Goal: Navigation & Orientation: Understand site structure

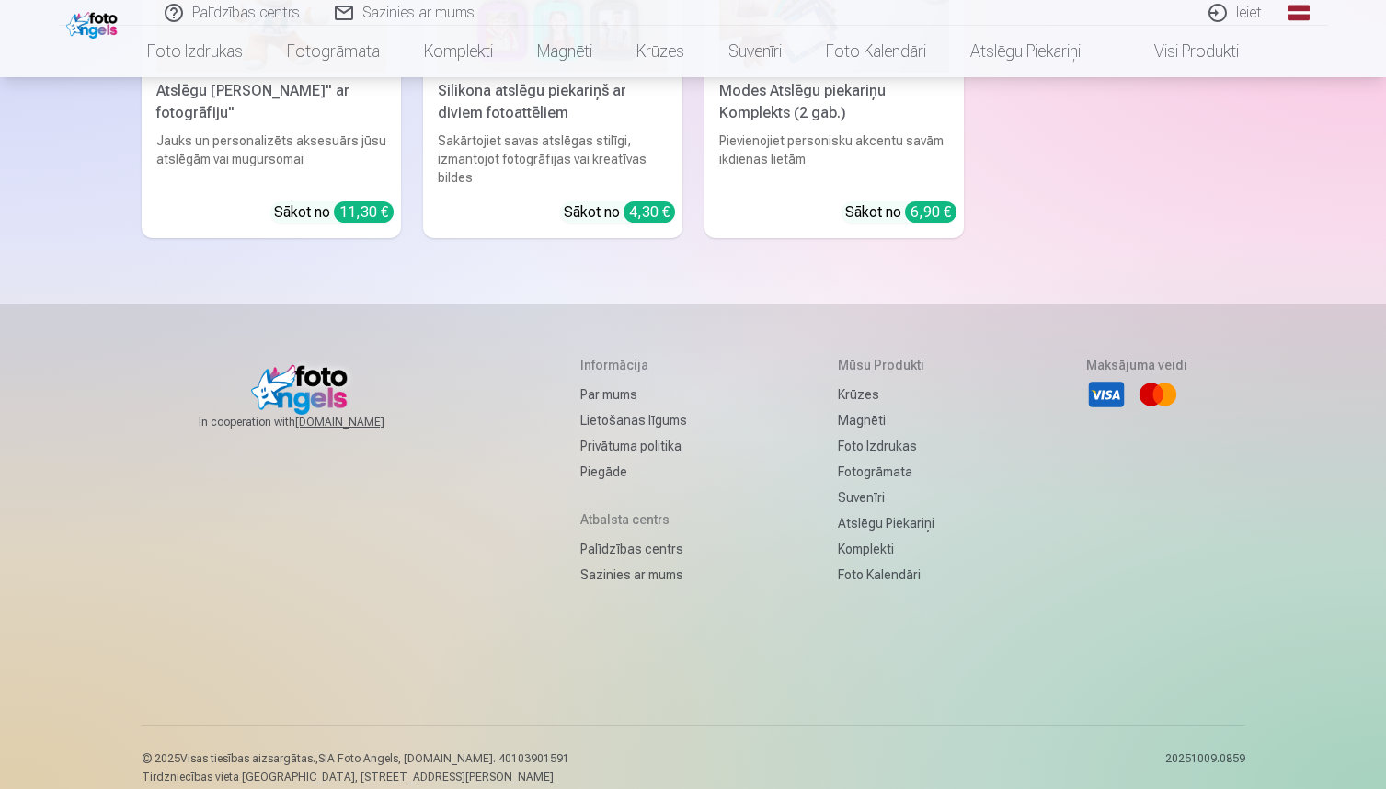
scroll to position [5897, 0]
click at [591, 383] on link "Par mums" at bounding box center [633, 396] width 107 height 26
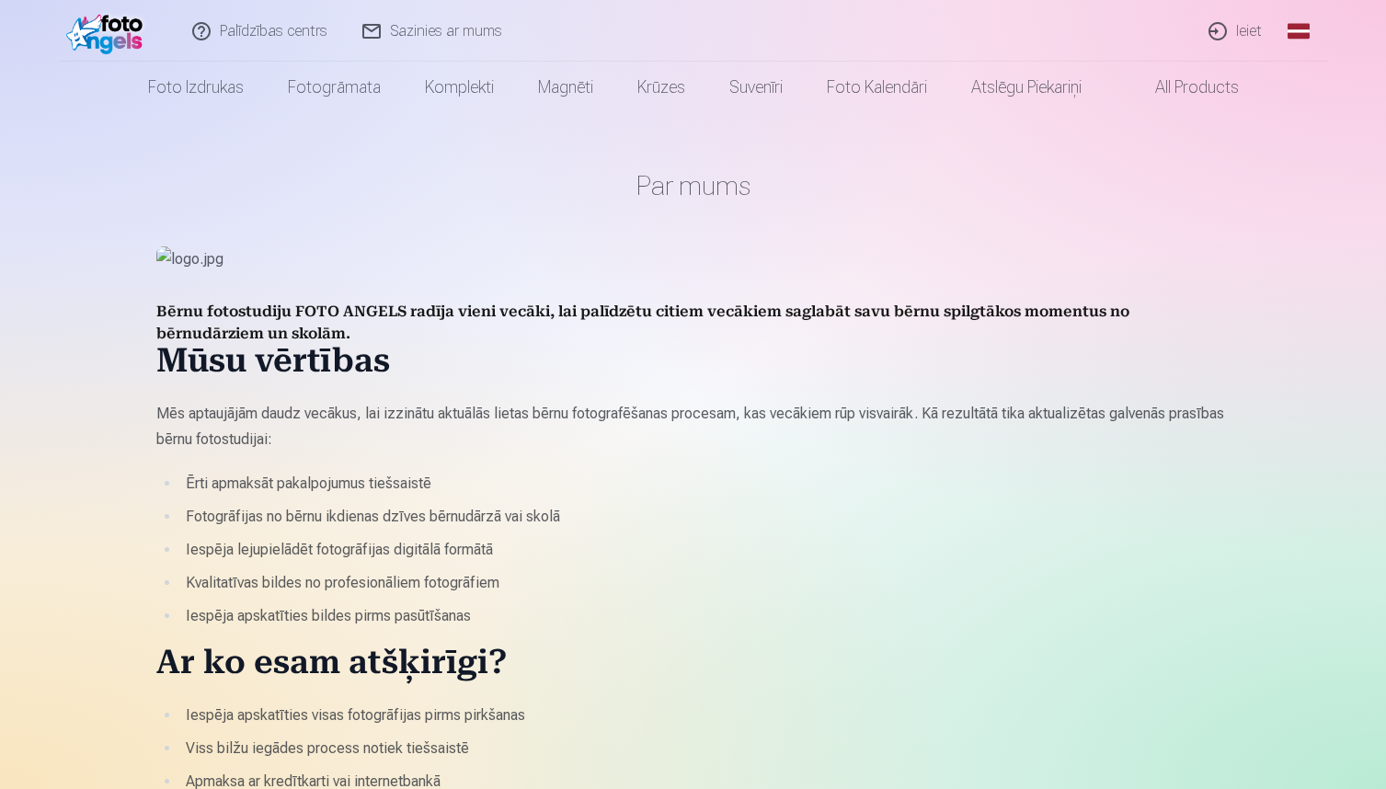
scroll to position [12, 0]
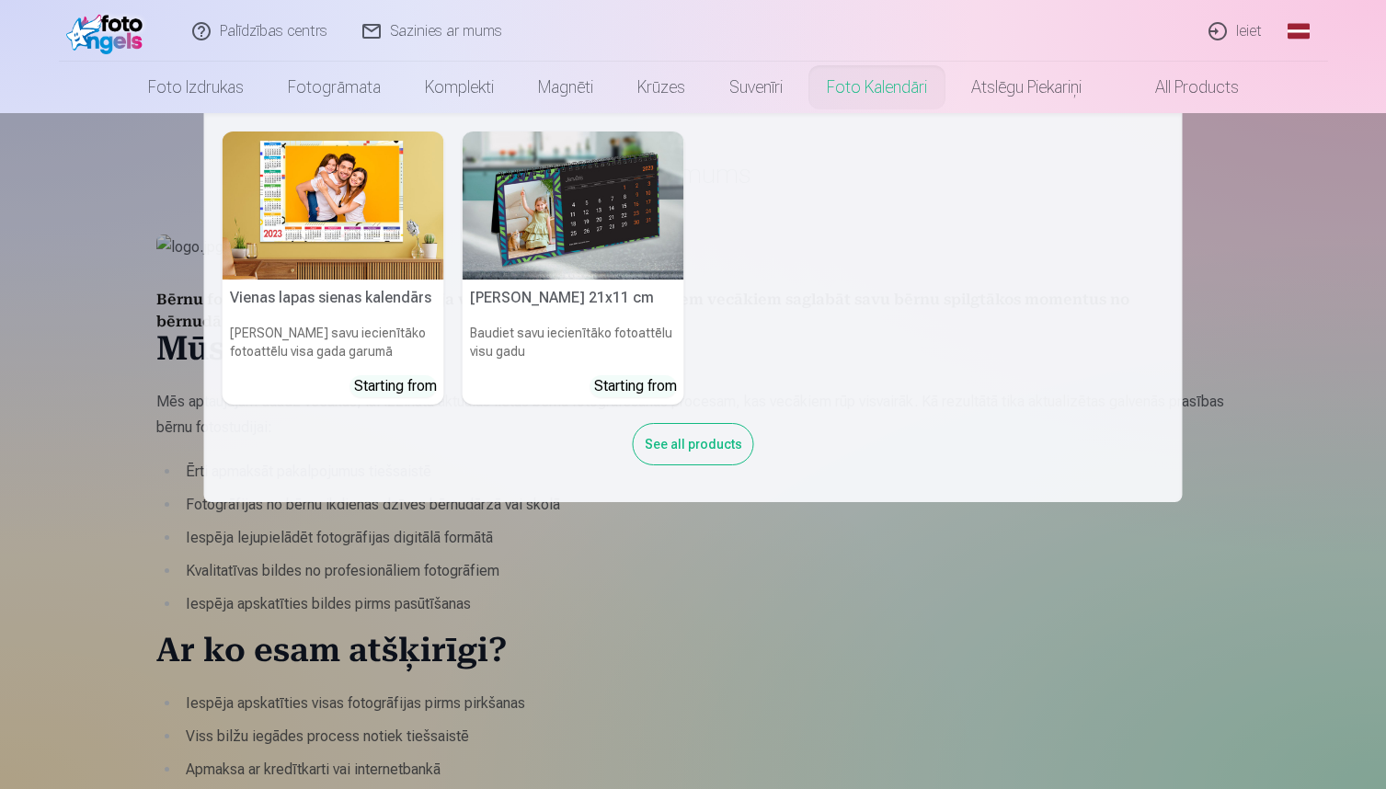
click at [845, 90] on link "Foto kalendāri" at bounding box center [877, 88] width 144 height 52
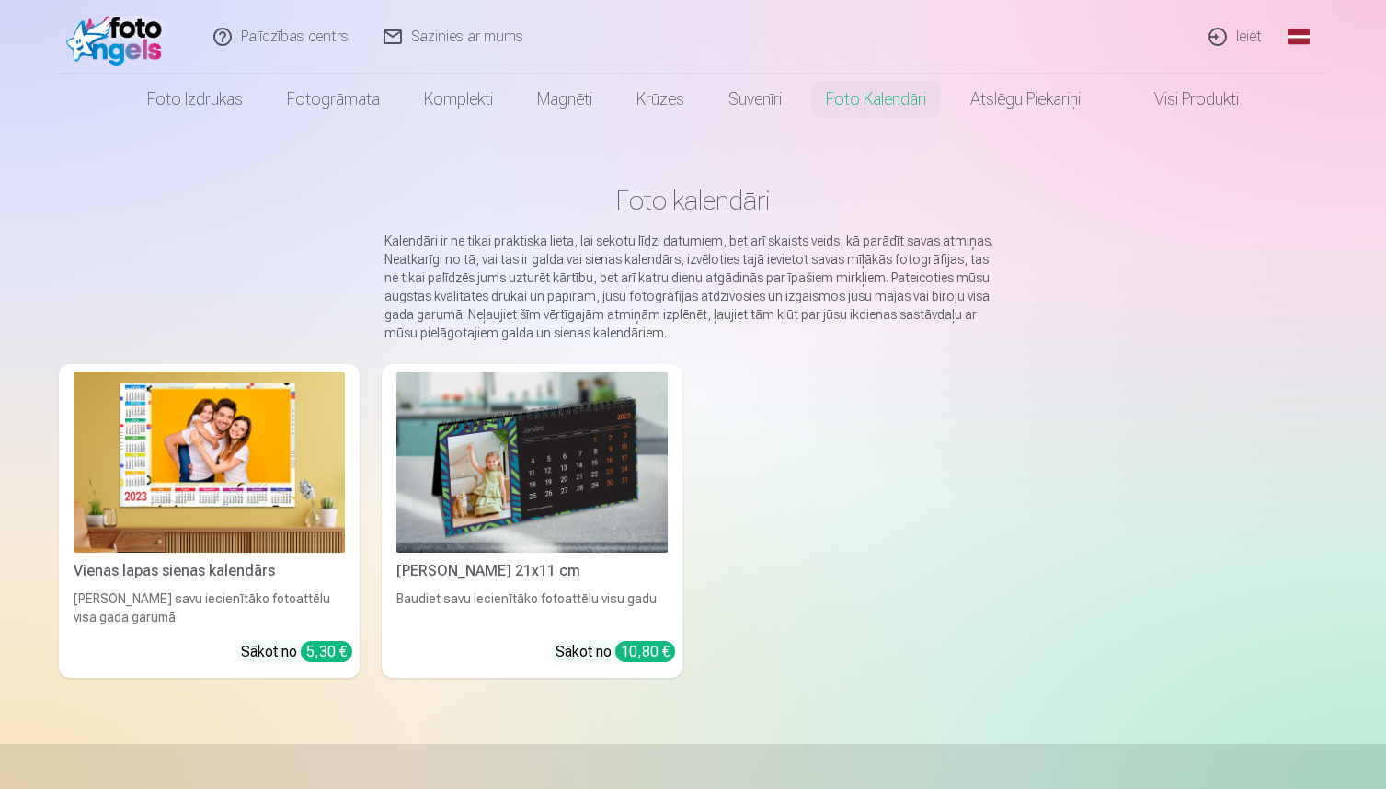
click at [1213, 104] on link "Visi produkti" at bounding box center [1182, 100] width 158 height 52
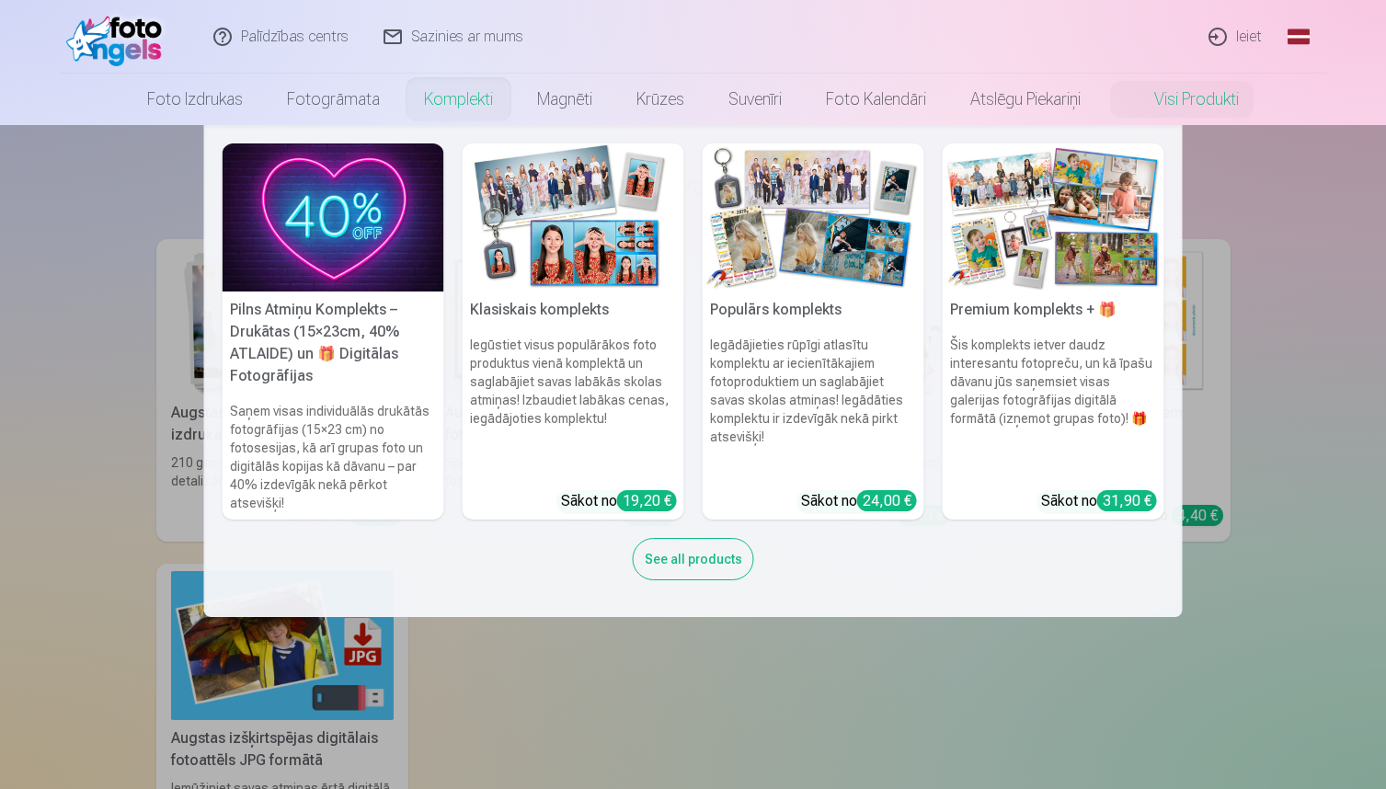
click at [478, 114] on link "Komplekti" at bounding box center [458, 100] width 113 height 52
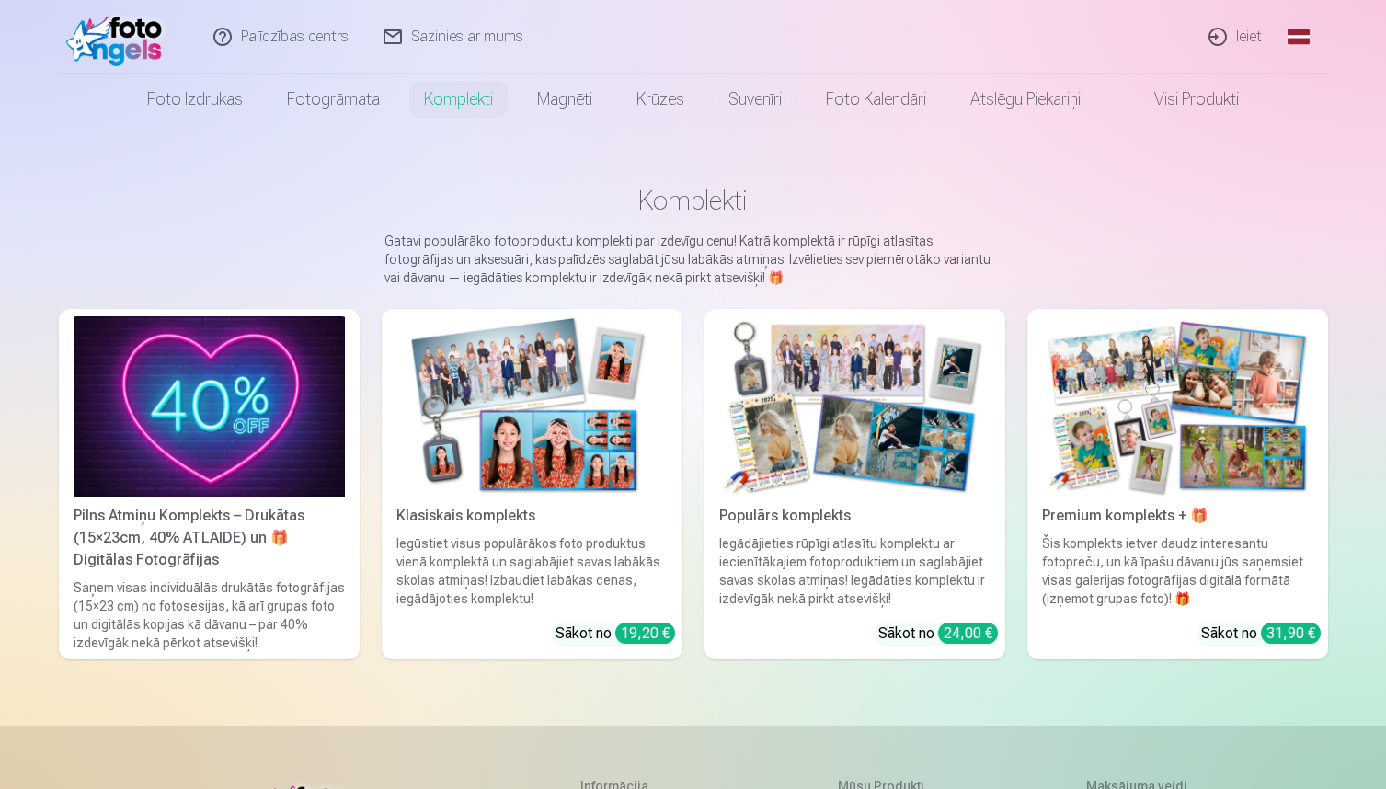
click at [246, 132] on main "Komplekti Gatavi populārāko fotoproduktu komplekti par izdevīgu cenu! Katrā kom…" at bounding box center [693, 425] width 1269 height 601
click at [320, 104] on link "Fotogrāmata" at bounding box center [333, 100] width 137 height 52
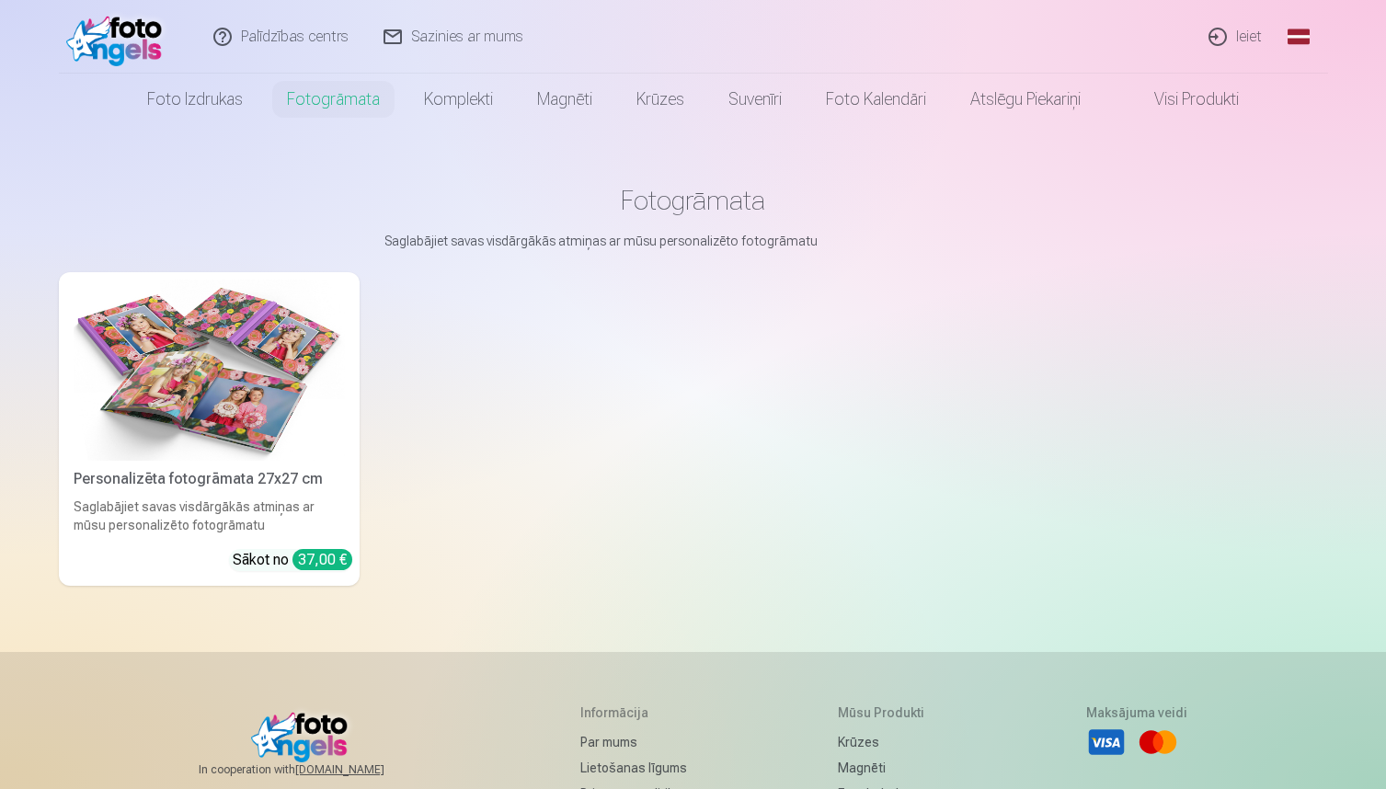
click at [165, 121] on link "Foto izdrukas" at bounding box center [195, 100] width 140 height 52
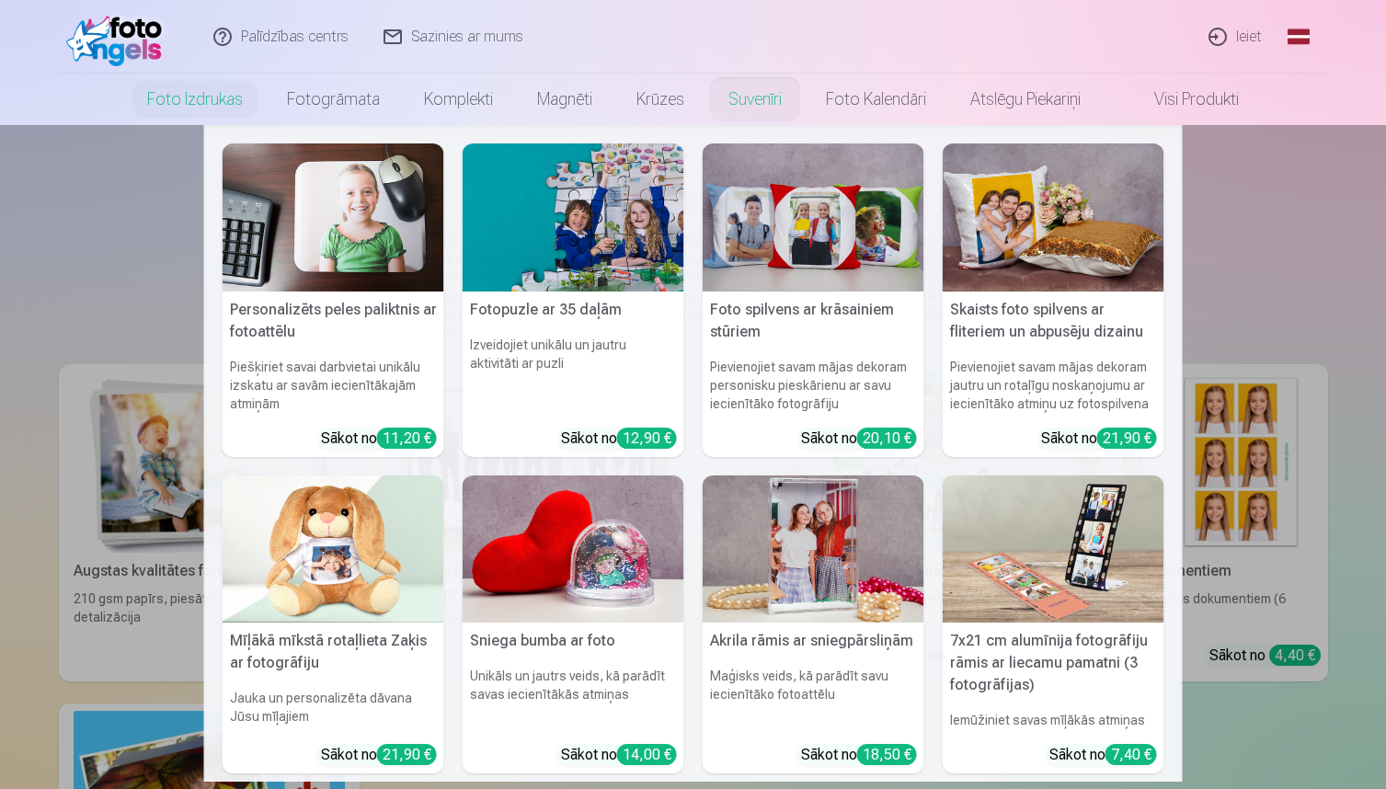
click at [770, 90] on link "Suvenīri" at bounding box center [754, 100] width 97 height 52
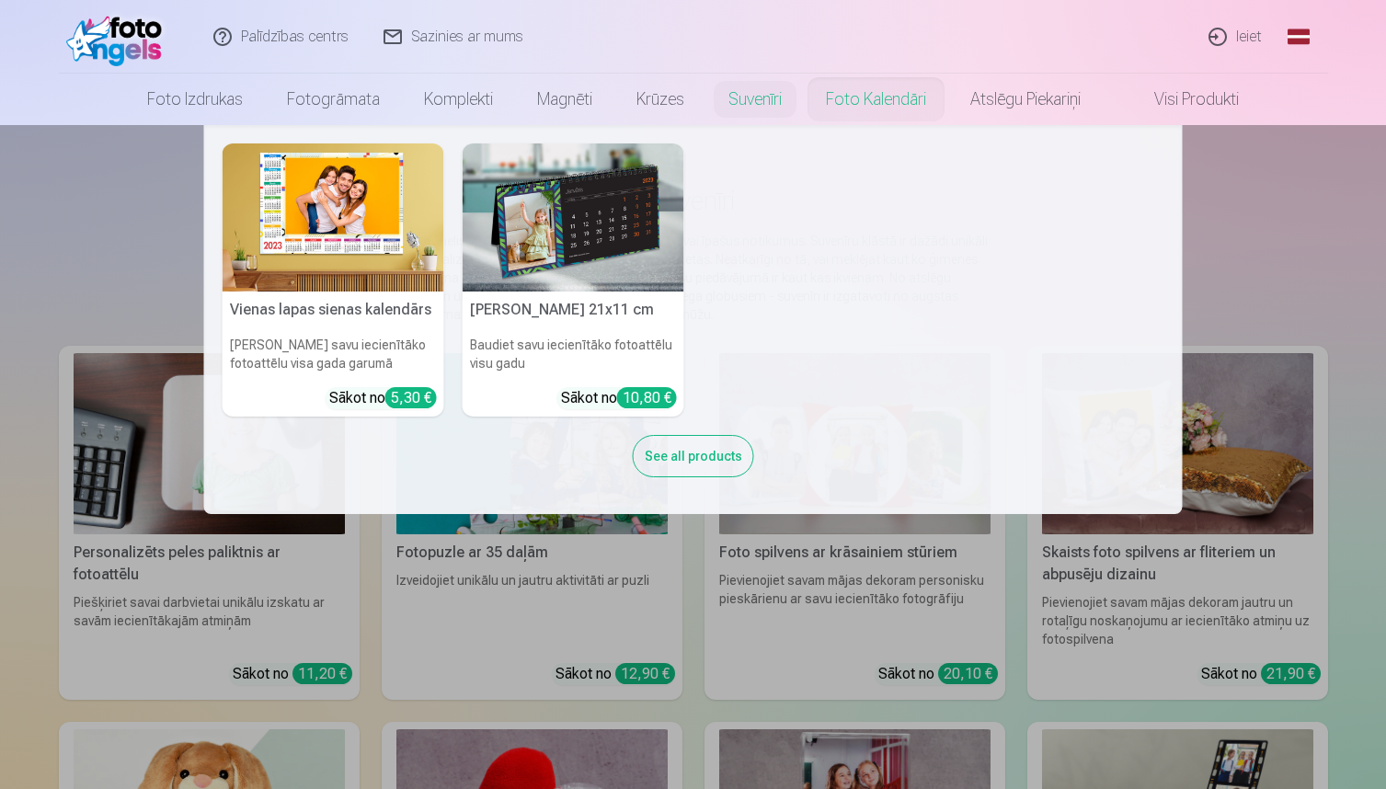
click at [887, 103] on link "Foto kalendāri" at bounding box center [876, 100] width 144 height 52
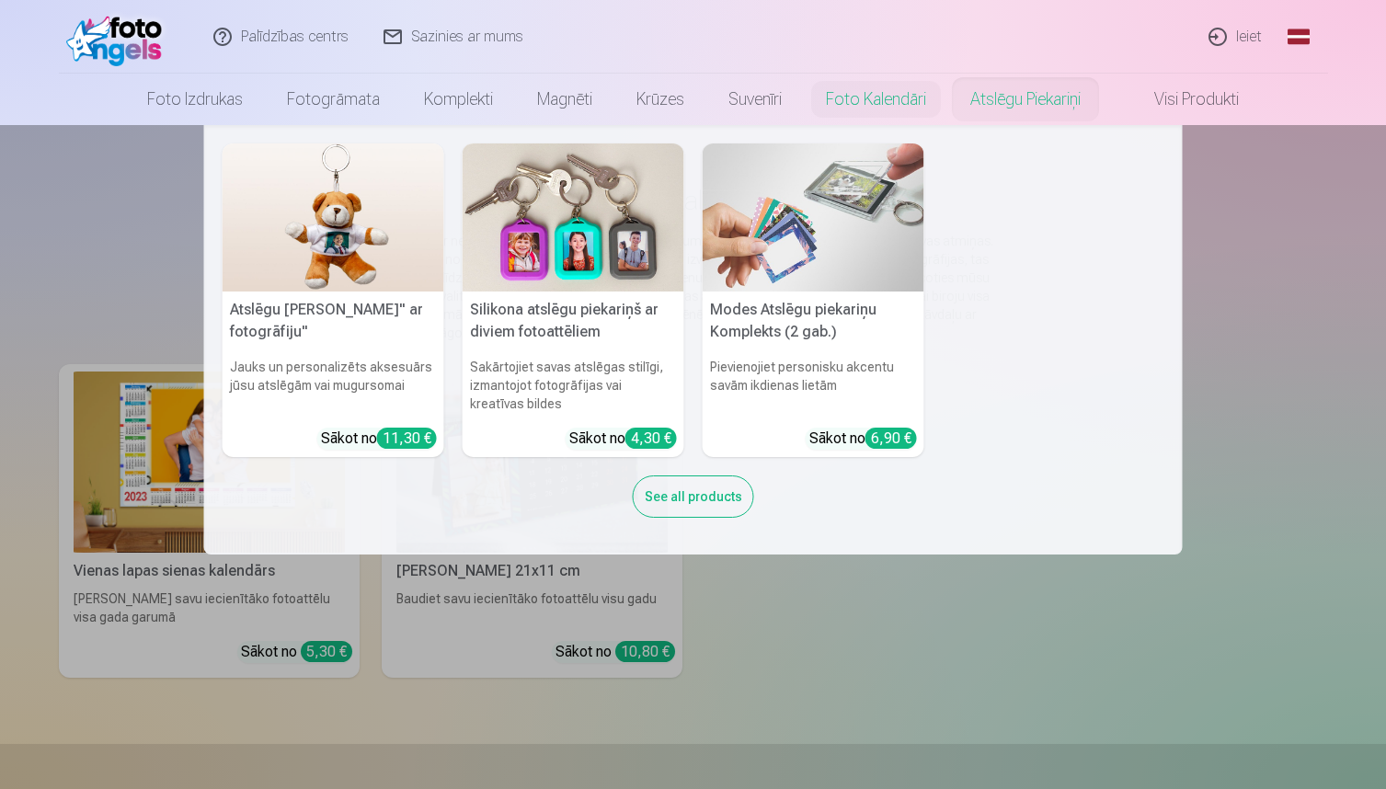
click at [1051, 99] on link "Atslēgu piekariņi" at bounding box center [1025, 100] width 155 height 52
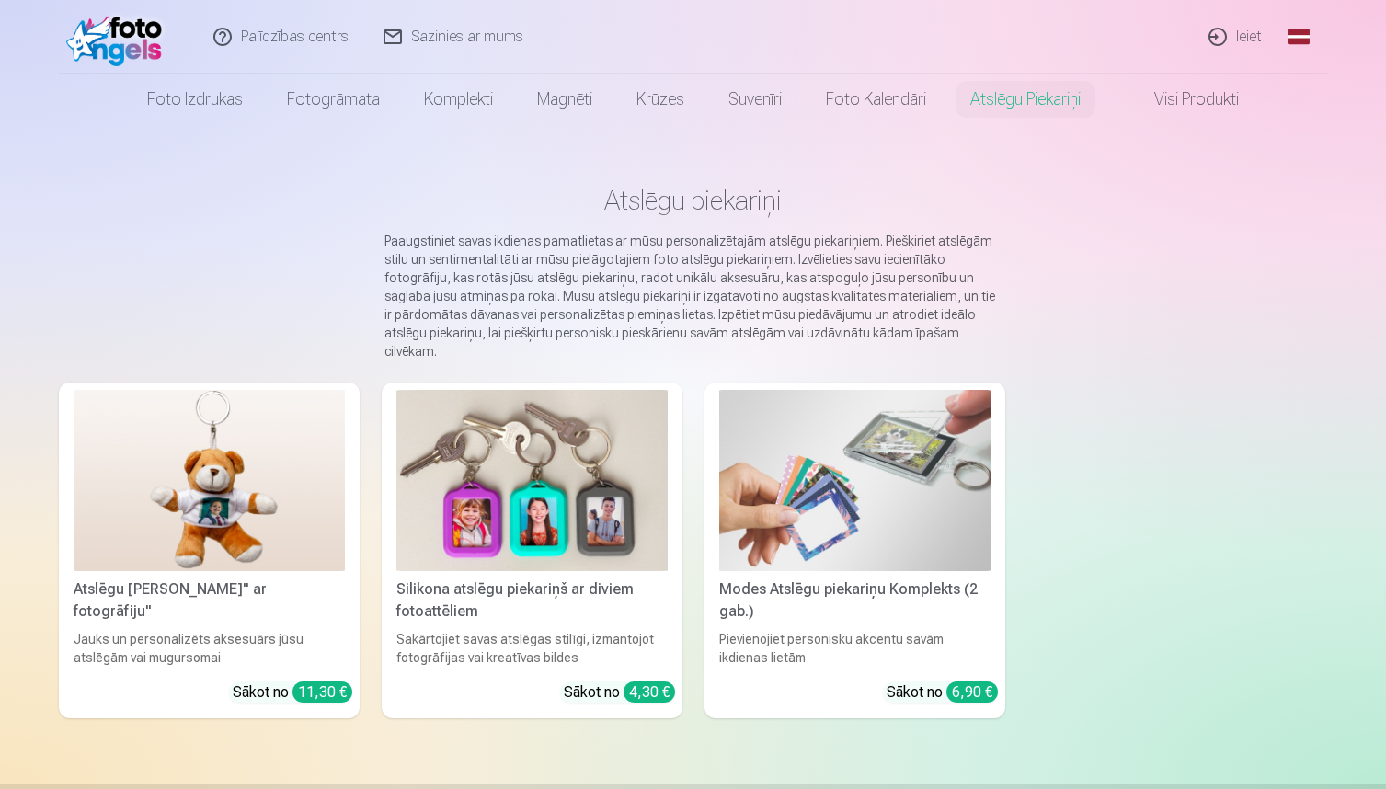
click at [111, 38] on img at bounding box center [119, 36] width 106 height 59
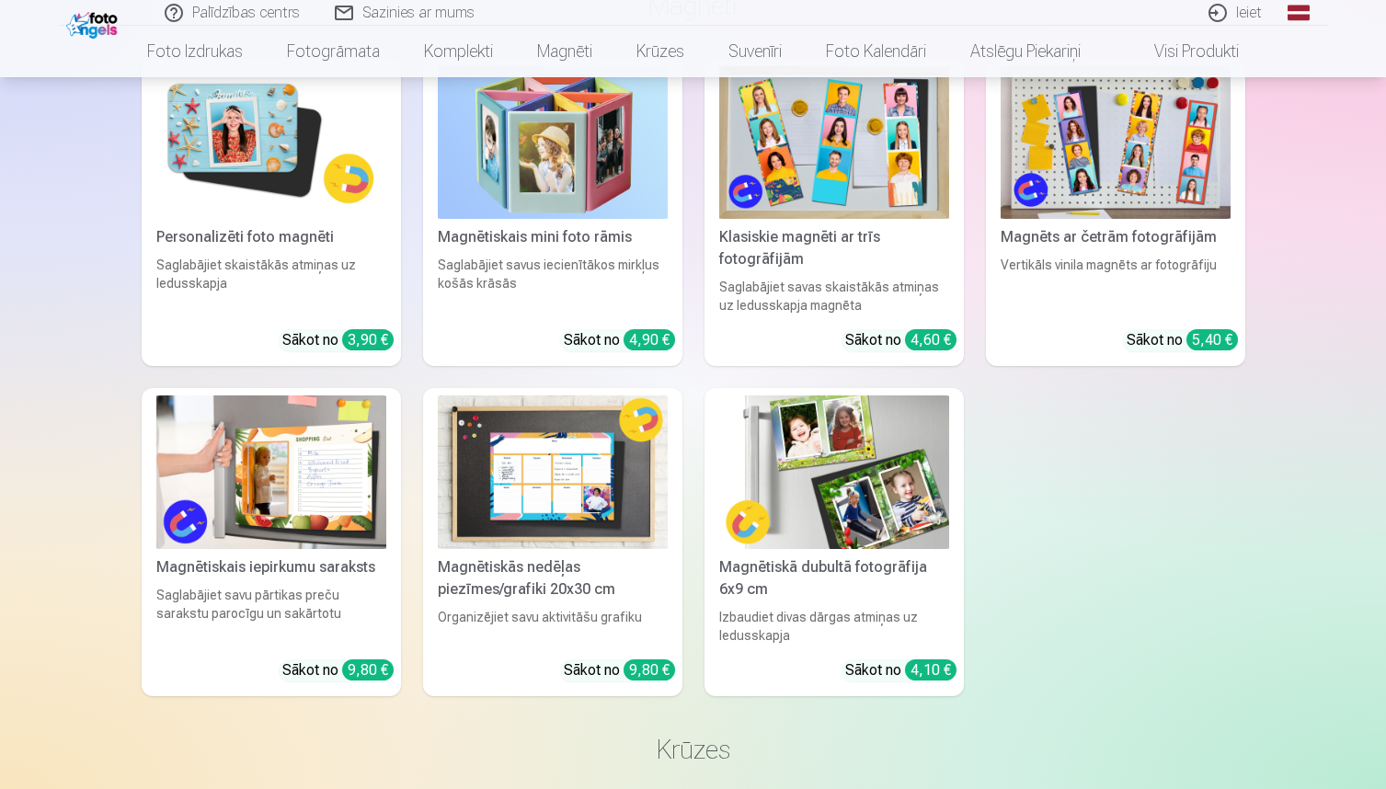
scroll to position [2480, 0]
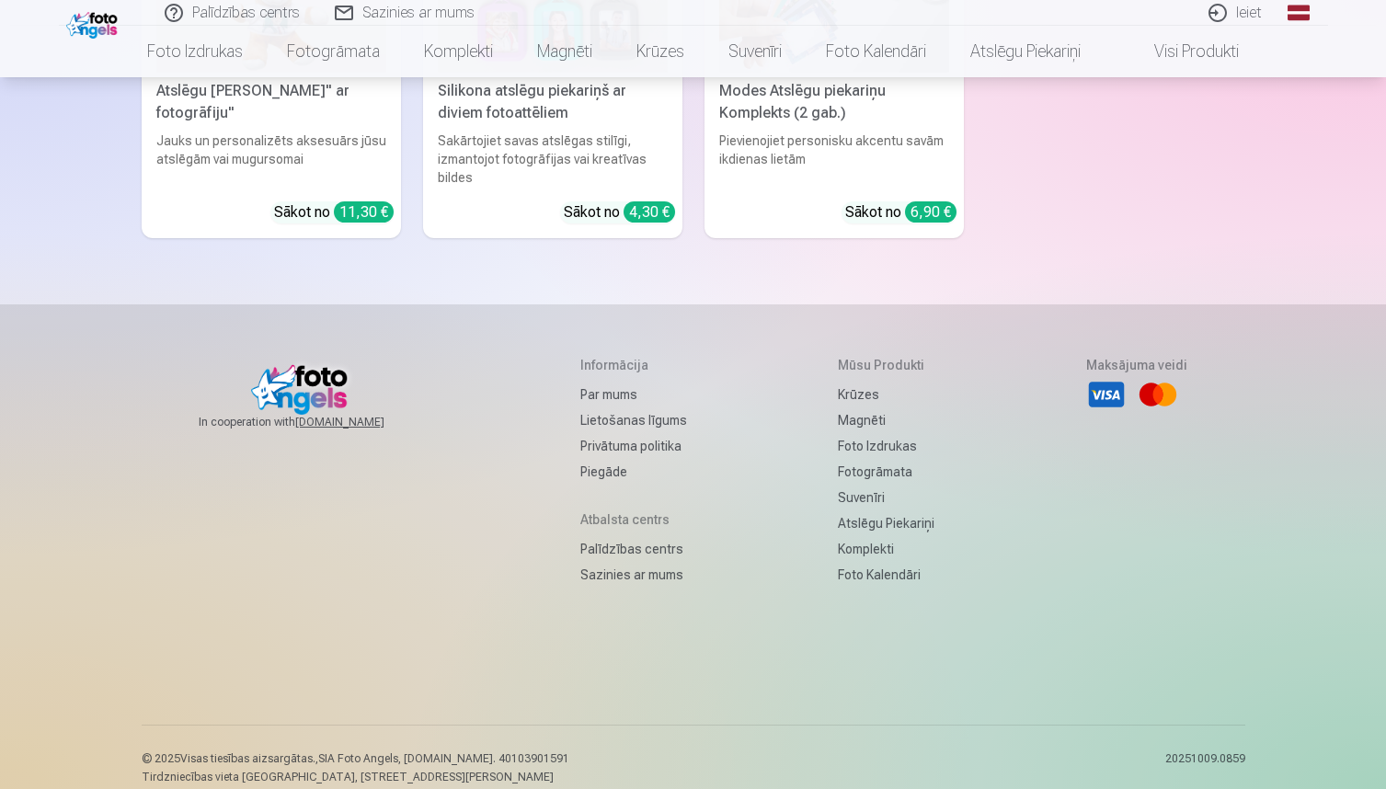
scroll to position [5897, 0]
click at [339, 416] on link "[DOMAIN_NAME]" at bounding box center [361, 423] width 133 height 15
